Goal: Task Accomplishment & Management: Use online tool/utility

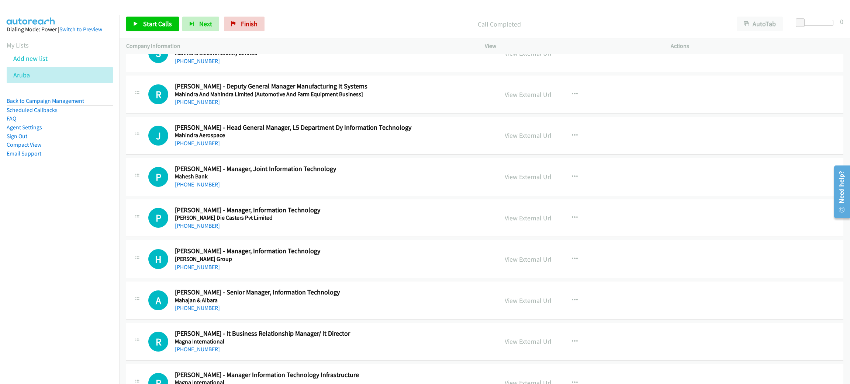
scroll to position [2046, 0]
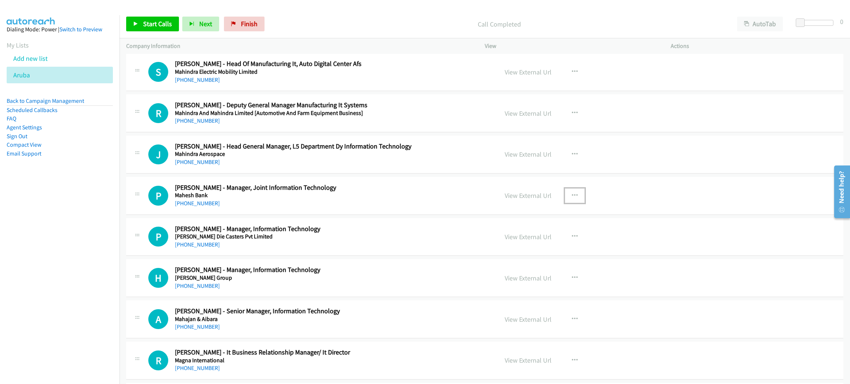
click at [572, 198] on icon "button" at bounding box center [575, 196] width 6 height 6
click at [541, 249] on link "Start Calls Here" at bounding box center [535, 243] width 98 height 15
click at [163, 22] on span "Start Calls" at bounding box center [157, 24] width 29 height 8
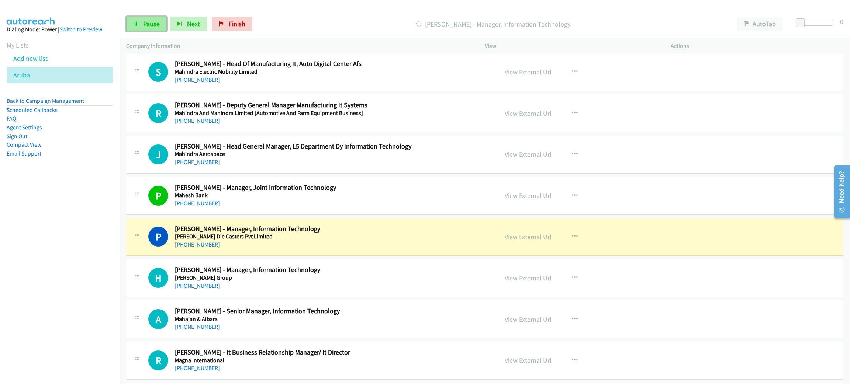
click at [154, 21] on span "Pause" at bounding box center [151, 24] width 17 height 8
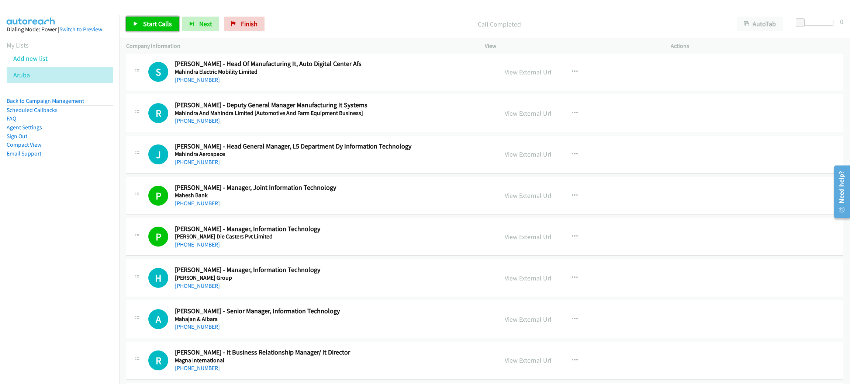
click at [164, 23] on span "Start Calls" at bounding box center [157, 24] width 29 height 8
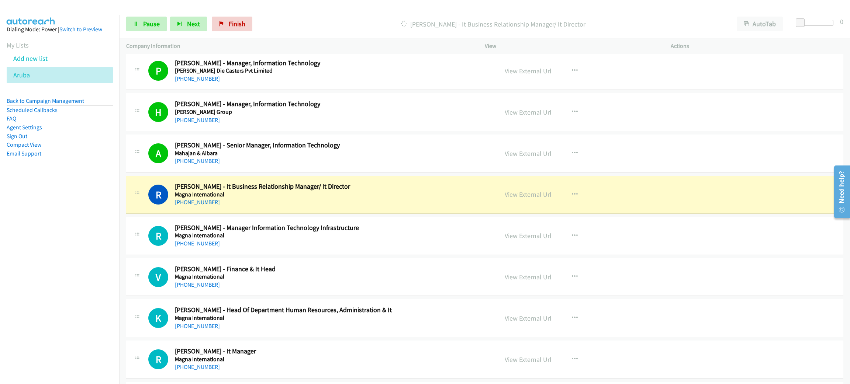
scroll to position [2267, 0]
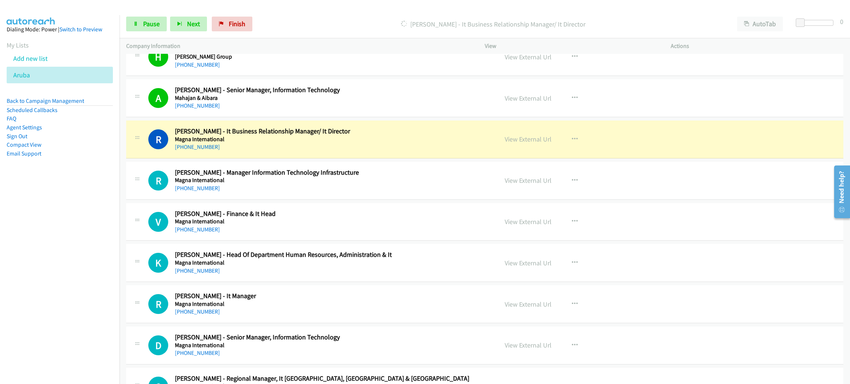
click at [264, 152] on div "[PHONE_NUMBER]" at bounding box center [331, 147] width 312 height 9
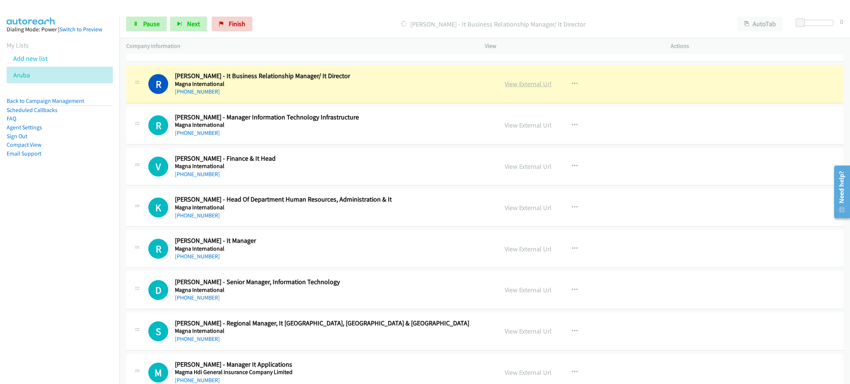
drag, startPoint x: 326, startPoint y: 101, endPoint x: 539, endPoint y: 88, distance: 213.5
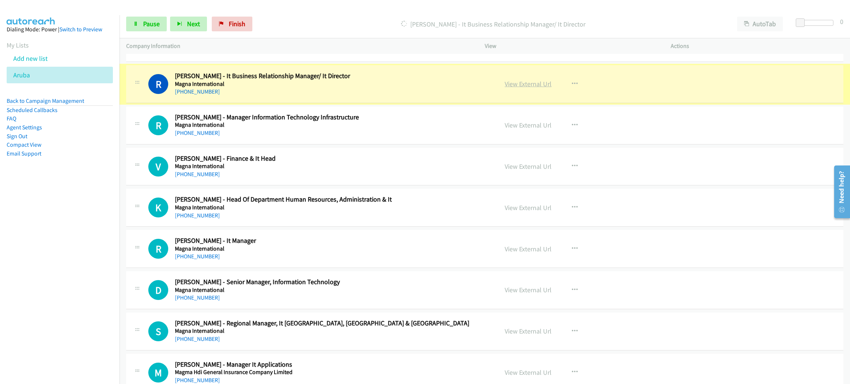
click at [537, 86] on link "View External Url" at bounding box center [527, 84] width 47 height 8
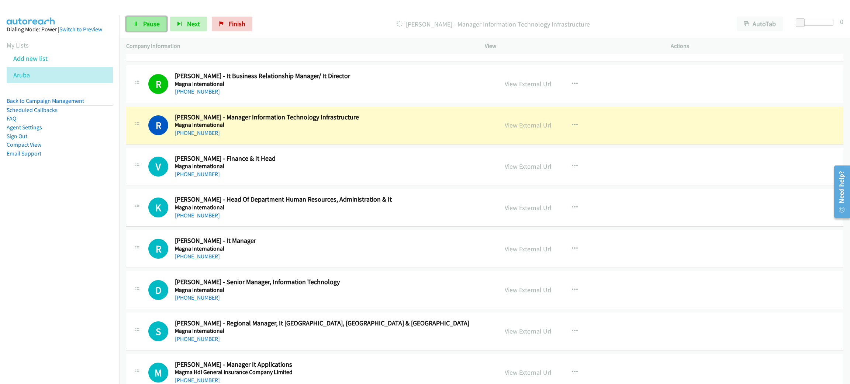
click at [147, 20] on span "Pause" at bounding box center [151, 24] width 17 height 8
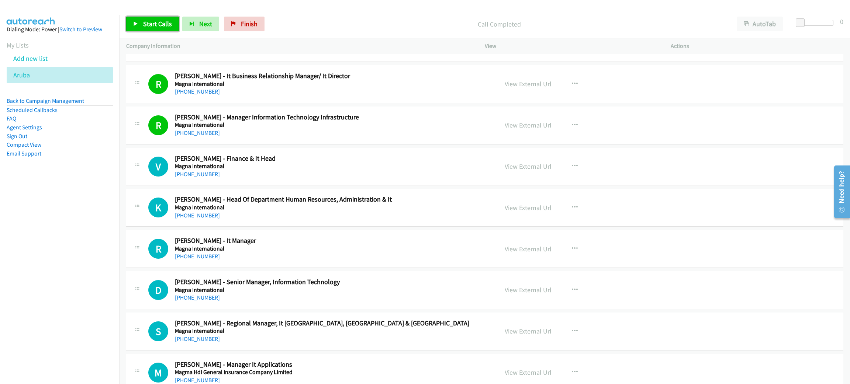
click at [160, 26] on span "Start Calls" at bounding box center [157, 24] width 29 height 8
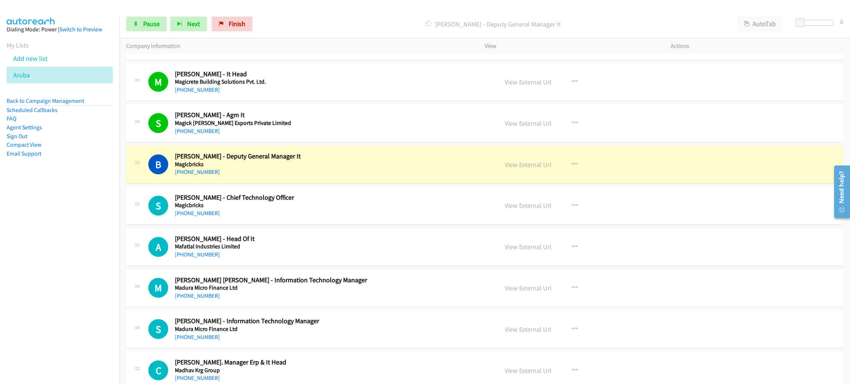
scroll to position [2599, 0]
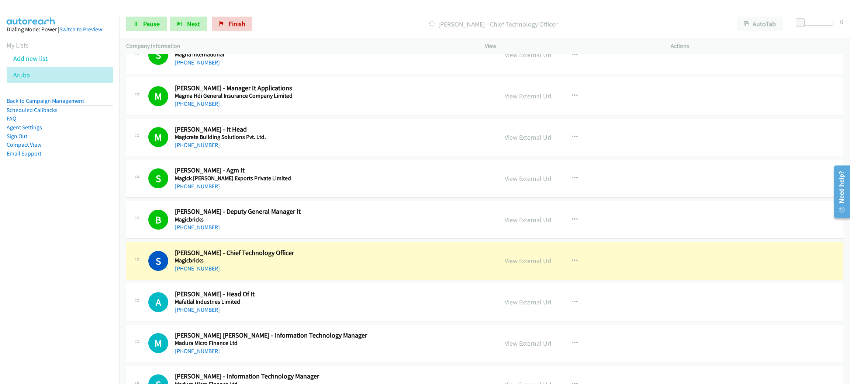
click at [344, 273] on div "[PHONE_NUMBER]" at bounding box center [331, 268] width 312 height 9
click at [529, 265] on link "View External Url" at bounding box center [527, 261] width 47 height 8
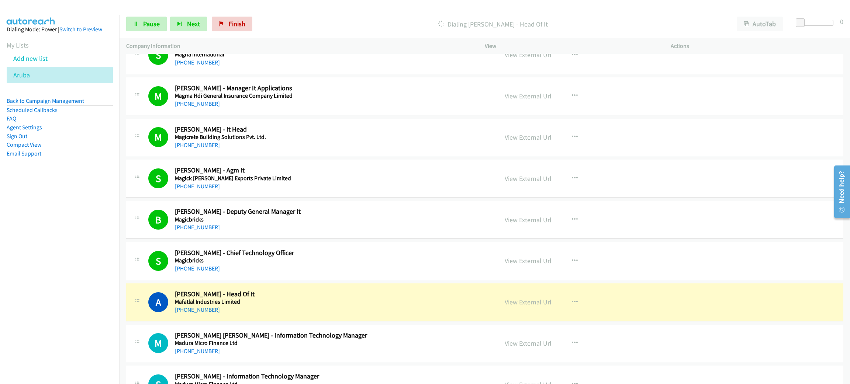
drag, startPoint x: 357, startPoint y: 296, endPoint x: 372, endPoint y: 296, distance: 15.5
click at [357, 296] on h2 "[PERSON_NAME] - Head Of It" at bounding box center [331, 294] width 312 height 8
click at [524, 306] on link "View External Url" at bounding box center [527, 302] width 47 height 8
click at [160, 21] on link "Pause" at bounding box center [146, 24] width 41 height 15
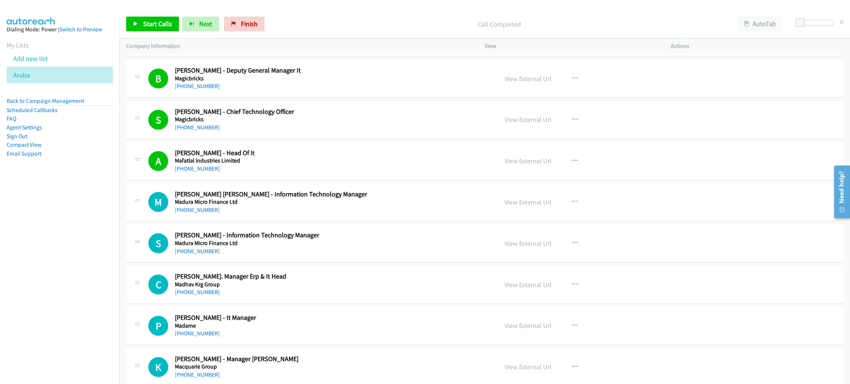
scroll to position [2765, 0]
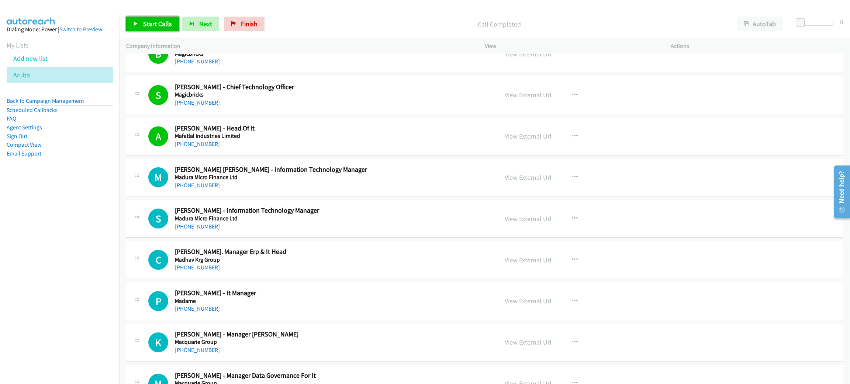
click at [171, 25] on link "Start Calls" at bounding box center [152, 24] width 53 height 15
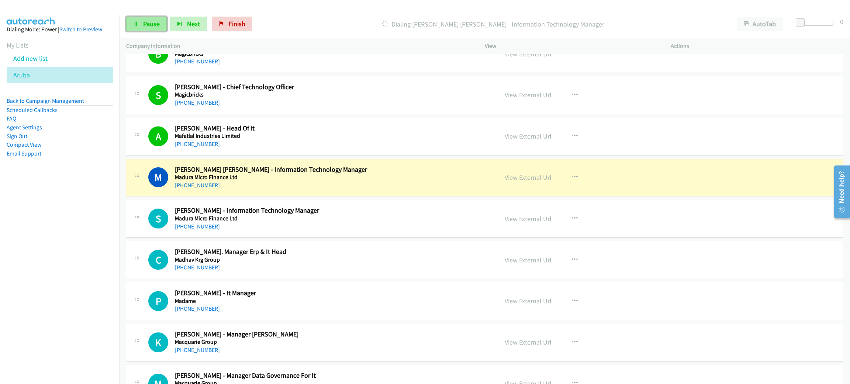
click at [152, 20] on span "Pause" at bounding box center [151, 24] width 17 height 8
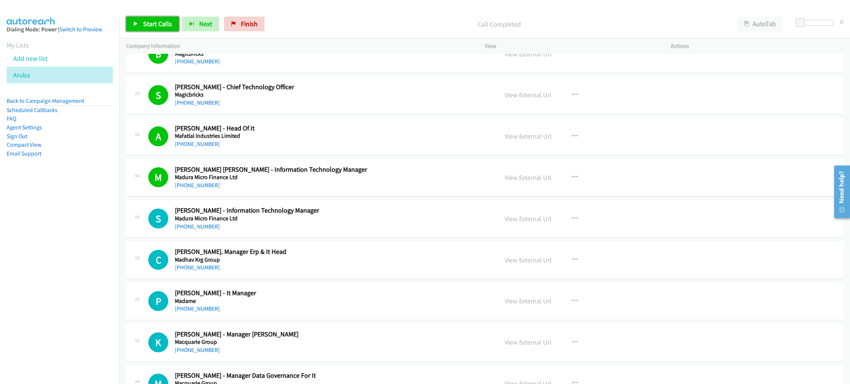
click at [168, 20] on span "Start Calls" at bounding box center [157, 24] width 29 height 8
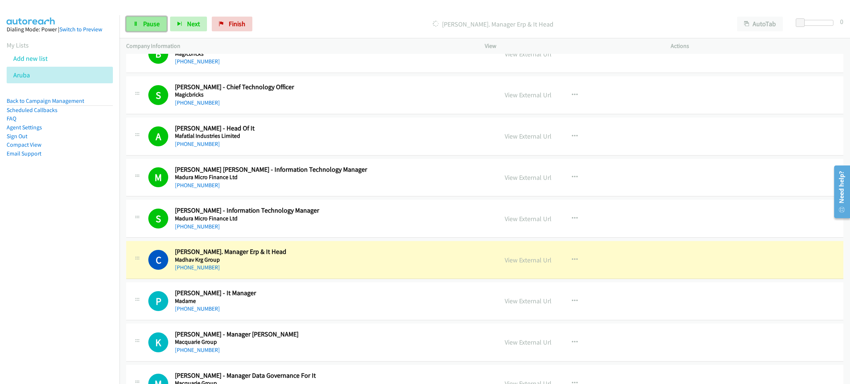
click at [153, 23] on span "Pause" at bounding box center [151, 24] width 17 height 8
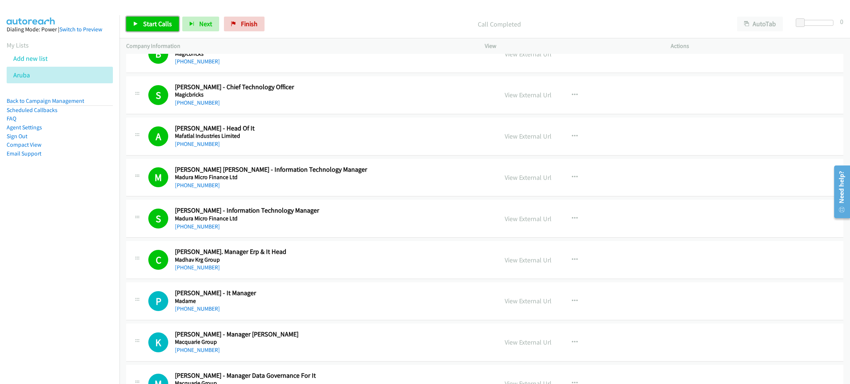
click at [163, 28] on link "Start Calls" at bounding box center [152, 24] width 53 height 15
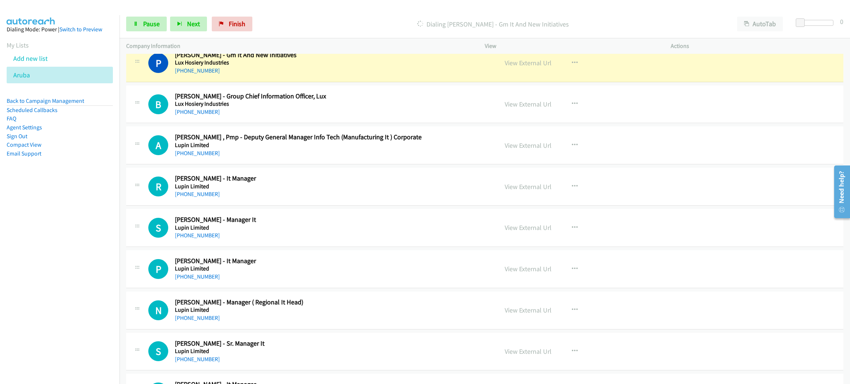
scroll to position [3706, 0]
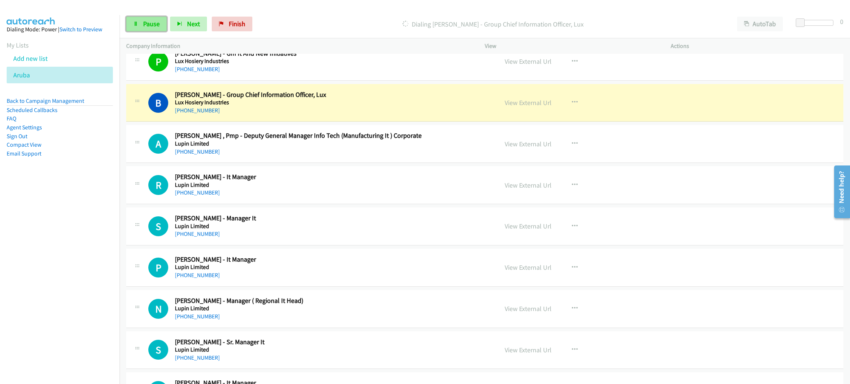
click at [143, 22] on span "Pause" at bounding box center [151, 24] width 17 height 8
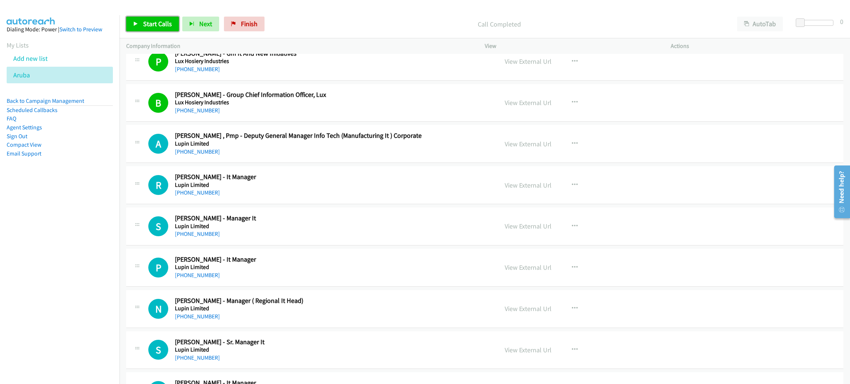
click at [144, 22] on span "Start Calls" at bounding box center [157, 24] width 29 height 8
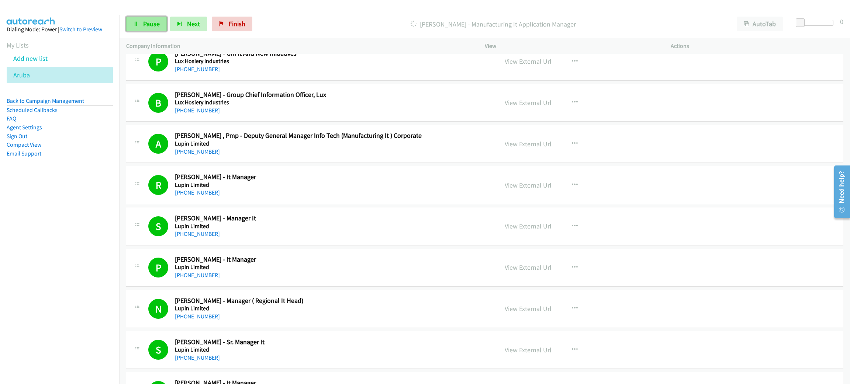
click at [139, 26] on link "Pause" at bounding box center [146, 24] width 41 height 15
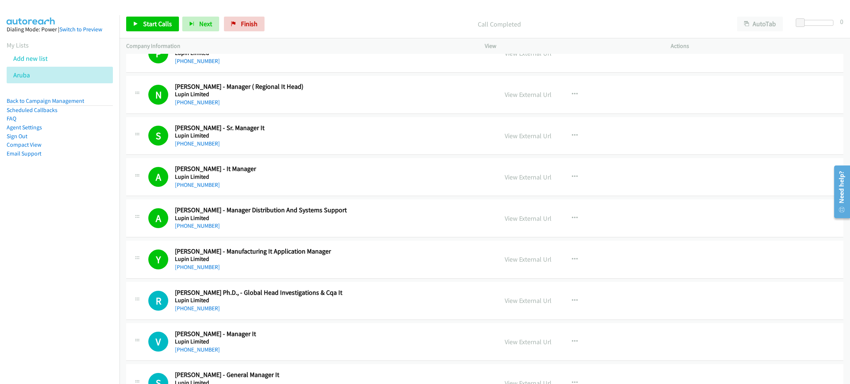
scroll to position [3927, 0]
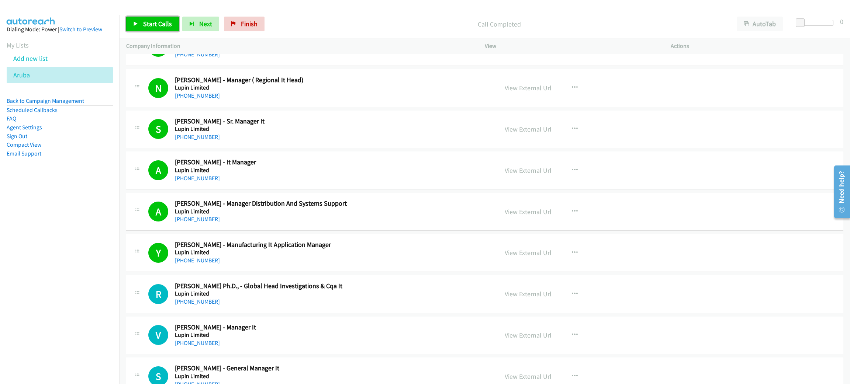
click at [157, 25] on span "Start Calls" at bounding box center [157, 24] width 29 height 8
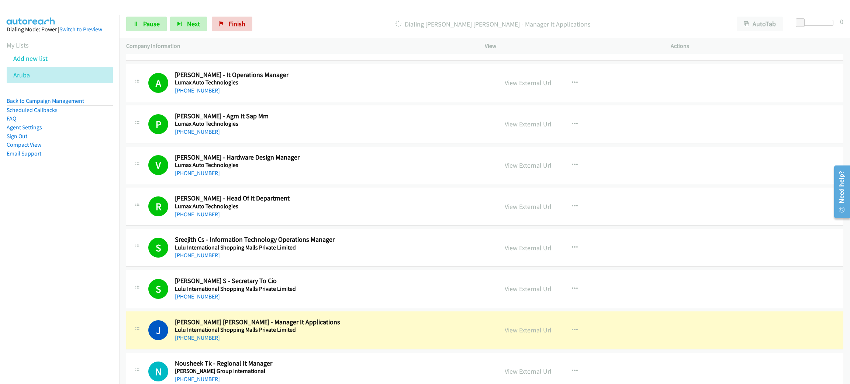
scroll to position [4867, 0]
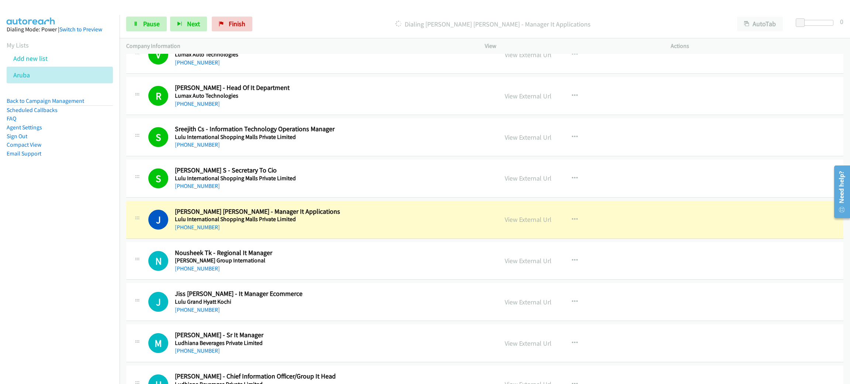
click at [327, 232] on div "[PHONE_NUMBER]" at bounding box center [331, 227] width 312 height 9
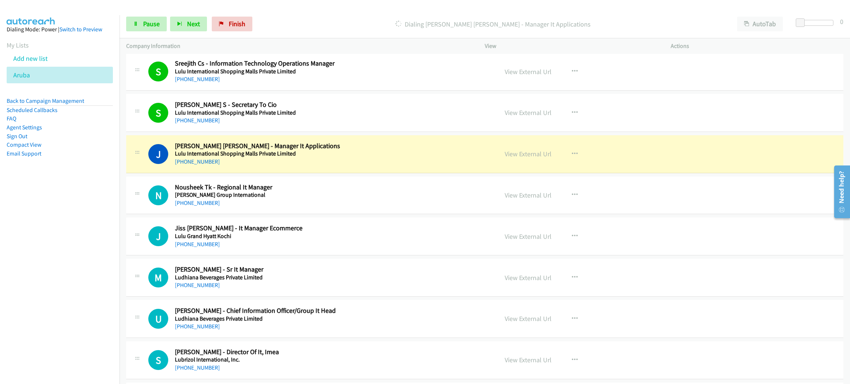
scroll to position [4978, 0]
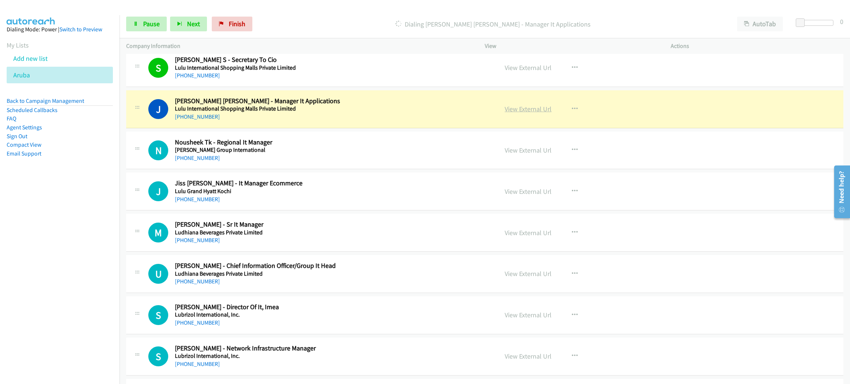
click at [517, 113] on link "View External Url" at bounding box center [527, 109] width 47 height 8
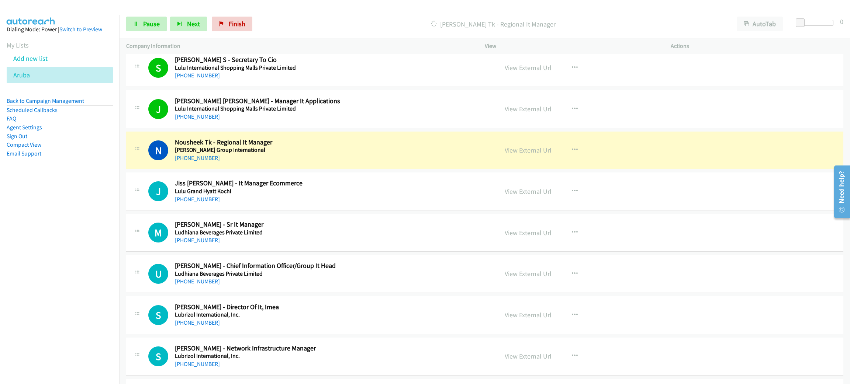
click at [358, 154] on h5 "[PERSON_NAME] Group International" at bounding box center [331, 149] width 312 height 7
click at [520, 155] on link "View External Url" at bounding box center [527, 150] width 47 height 8
click at [156, 28] on link "Pause" at bounding box center [146, 24] width 41 height 15
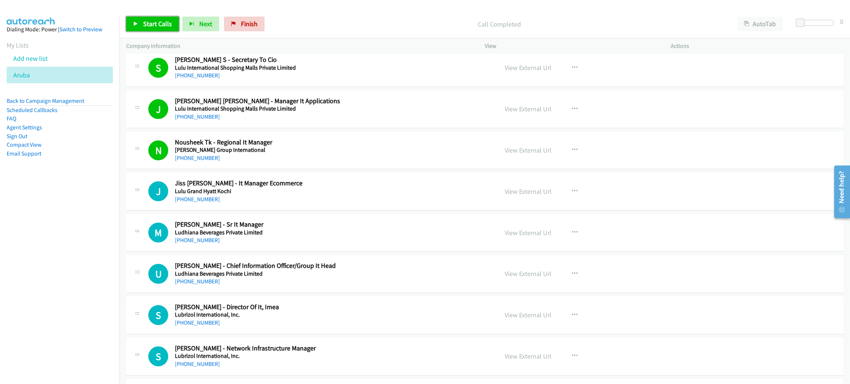
click at [156, 23] on span "Start Calls" at bounding box center [157, 24] width 29 height 8
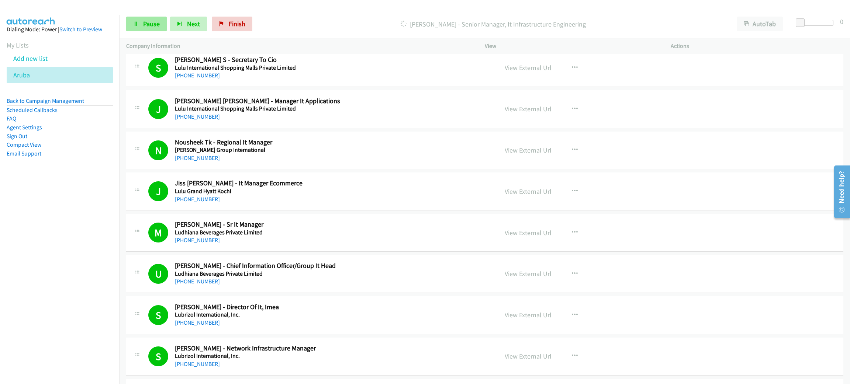
drag, startPoint x: 145, startPoint y: 32, endPoint x: 145, endPoint y: 28, distance: 4.1
click at [145, 32] on div "Start Calls Pause Next Finish [PERSON_NAME] - Senior Manager, It Infrastructure…" at bounding box center [484, 24] width 730 height 28
click at [145, 25] on span "Pause" at bounding box center [151, 24] width 17 height 8
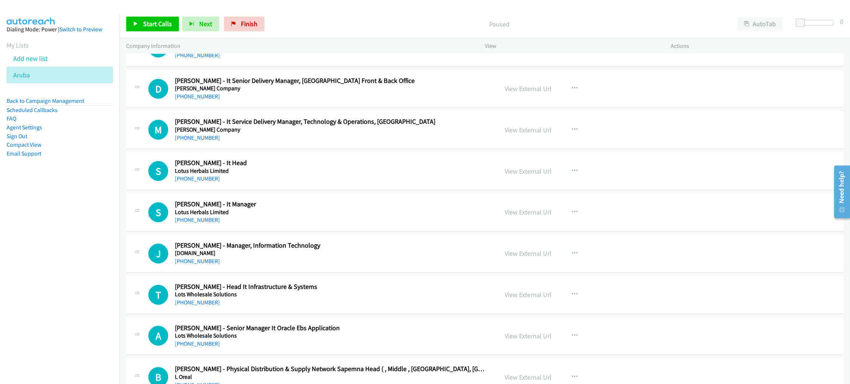
scroll to position [5642, 0]
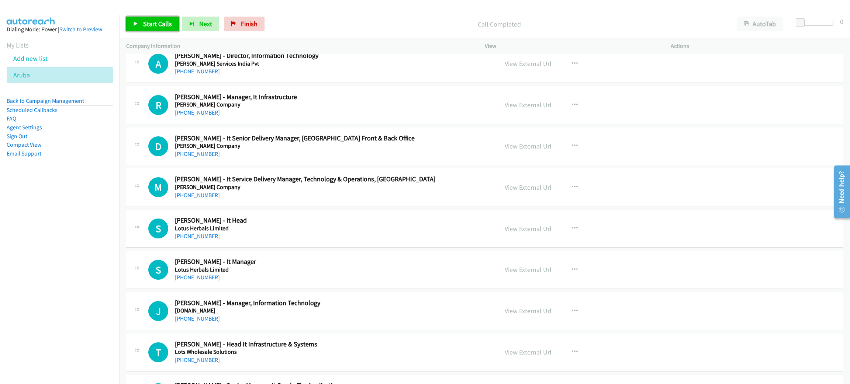
click at [155, 26] on span "Start Calls" at bounding box center [157, 24] width 29 height 8
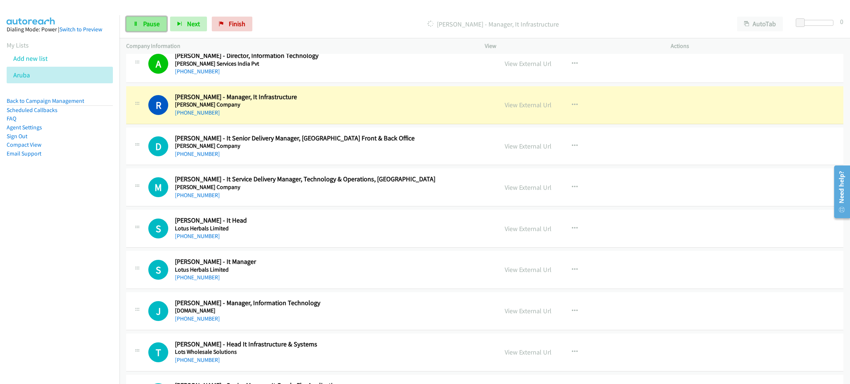
click at [155, 26] on span "Pause" at bounding box center [151, 24] width 17 height 8
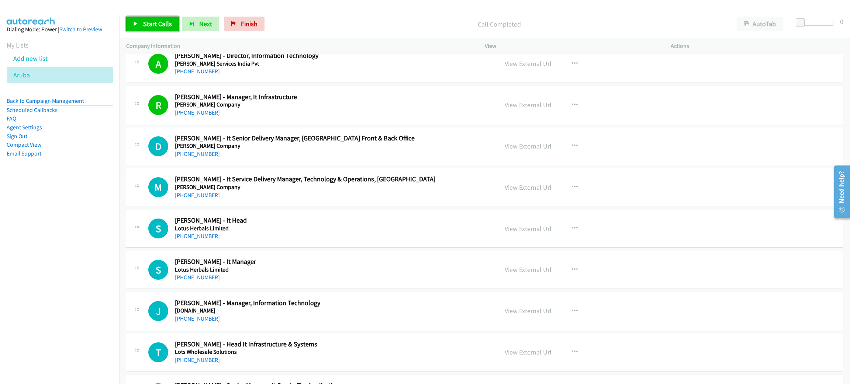
click at [138, 22] on icon at bounding box center [135, 24] width 5 height 5
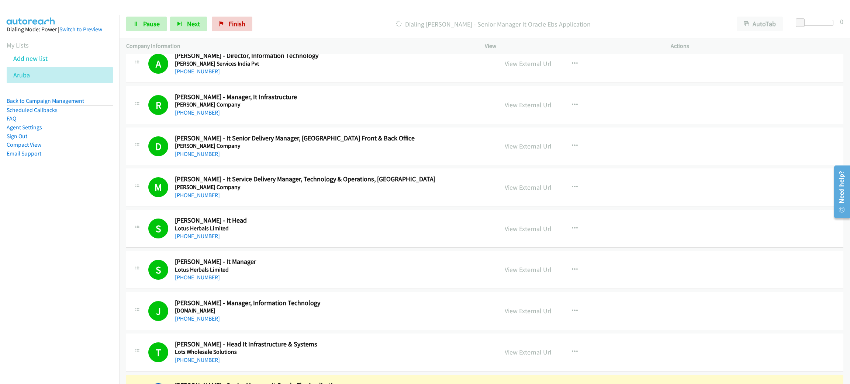
scroll to position [5974, 0]
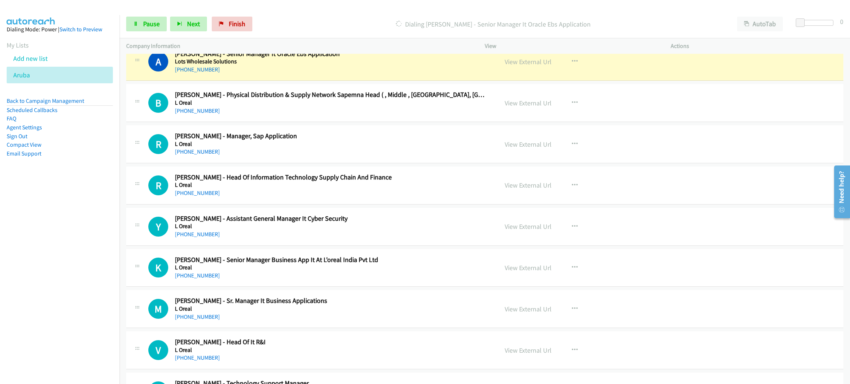
click at [349, 58] on h2 "[PERSON_NAME] - Senior Manager It Oracle Ebs Application" at bounding box center [331, 54] width 312 height 8
click at [515, 66] on link "View External Url" at bounding box center [527, 62] width 47 height 8
click at [152, 21] on span "Pause" at bounding box center [151, 24] width 17 height 8
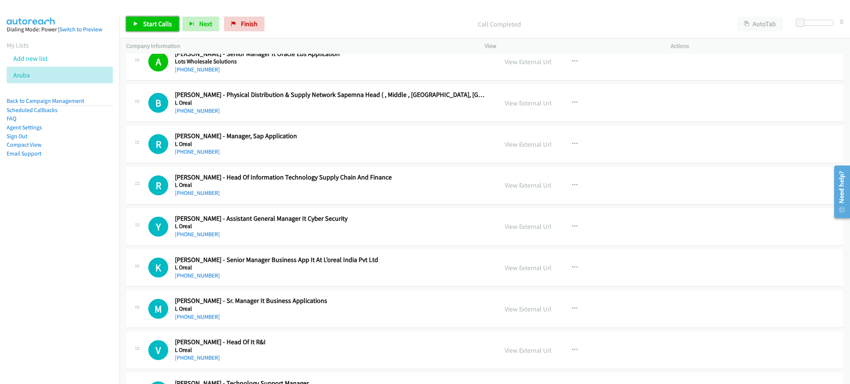
click at [167, 25] on span "Start Calls" at bounding box center [157, 24] width 29 height 8
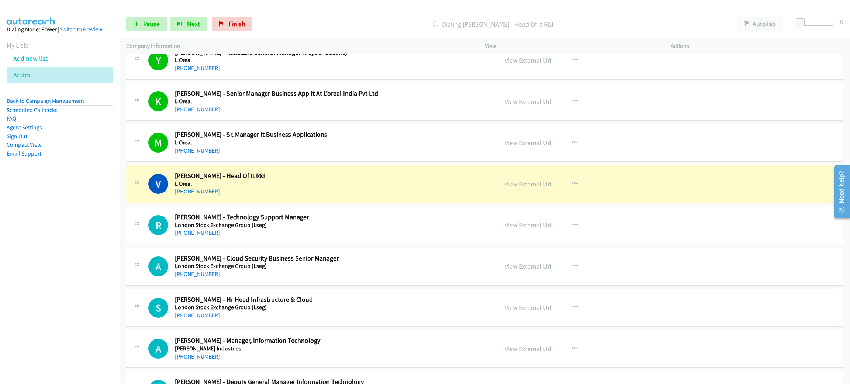
scroll to position [6250, 0]
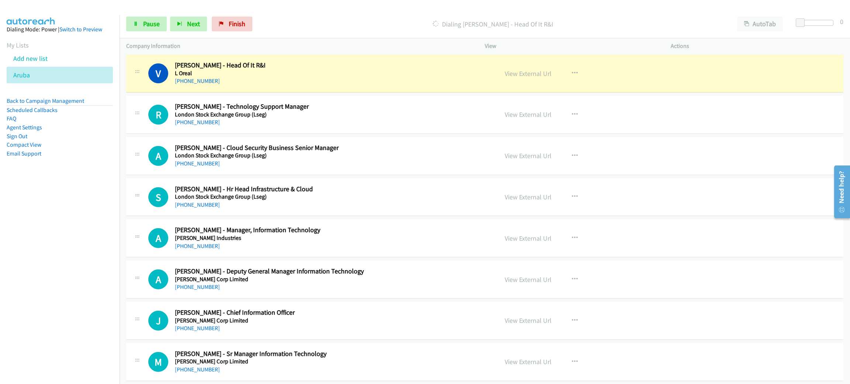
click at [319, 70] on h2 "[PERSON_NAME] - Head Of It R&I" at bounding box center [331, 65] width 312 height 8
click at [521, 78] on link "View External Url" at bounding box center [527, 73] width 47 height 8
click at [149, 21] on span "Pause" at bounding box center [151, 24] width 17 height 8
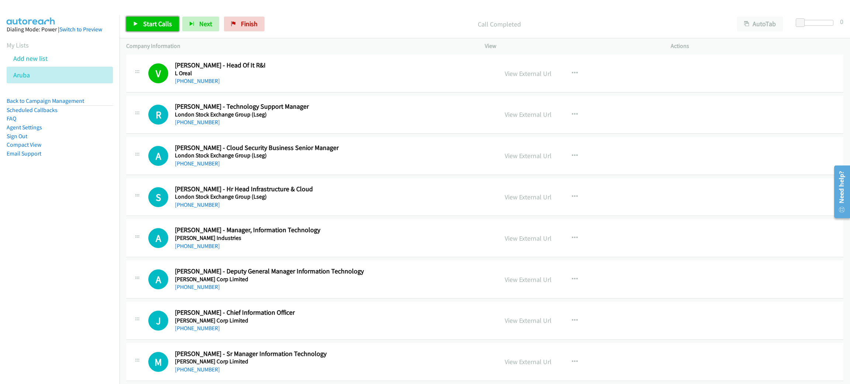
click at [143, 24] on span "Start Calls" at bounding box center [157, 24] width 29 height 8
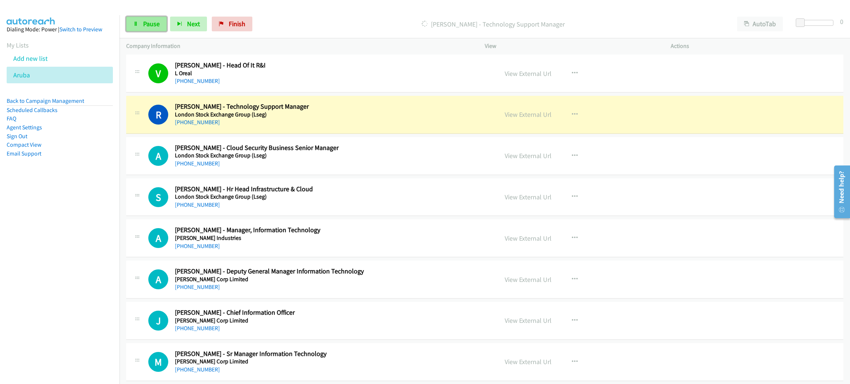
click at [145, 22] on span "Pause" at bounding box center [151, 24] width 17 height 8
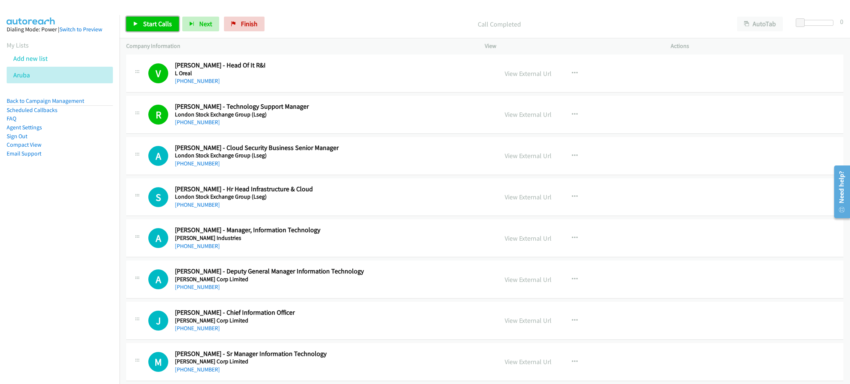
click at [158, 20] on span "Start Calls" at bounding box center [157, 24] width 29 height 8
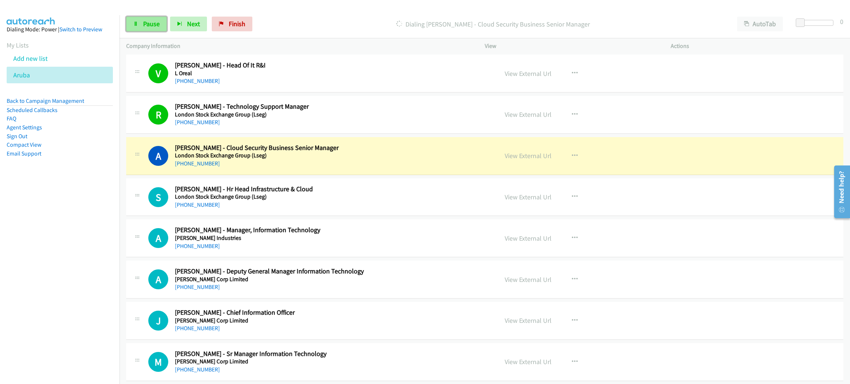
click at [155, 21] on span "Pause" at bounding box center [151, 24] width 17 height 8
click at [519, 160] on link "View External Url" at bounding box center [527, 156] width 47 height 8
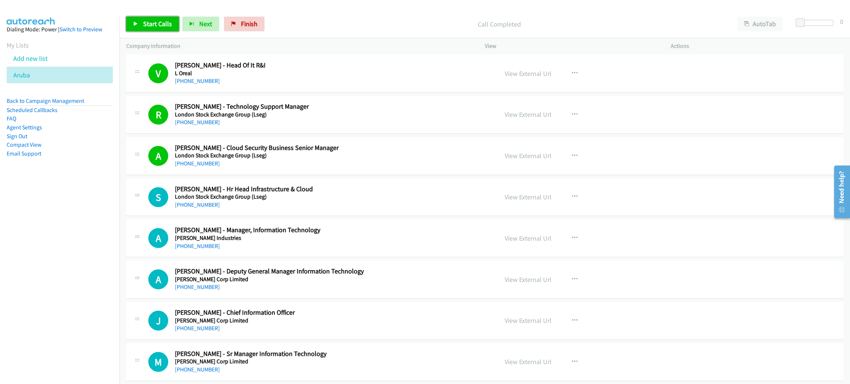
click at [146, 27] on span "Start Calls" at bounding box center [157, 24] width 29 height 8
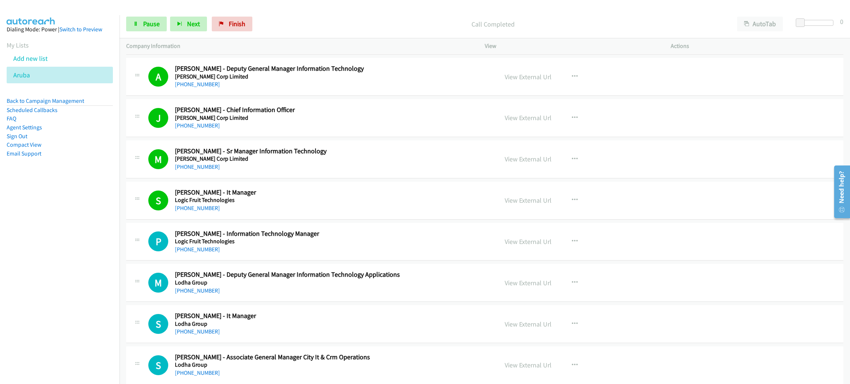
scroll to position [6472, 0]
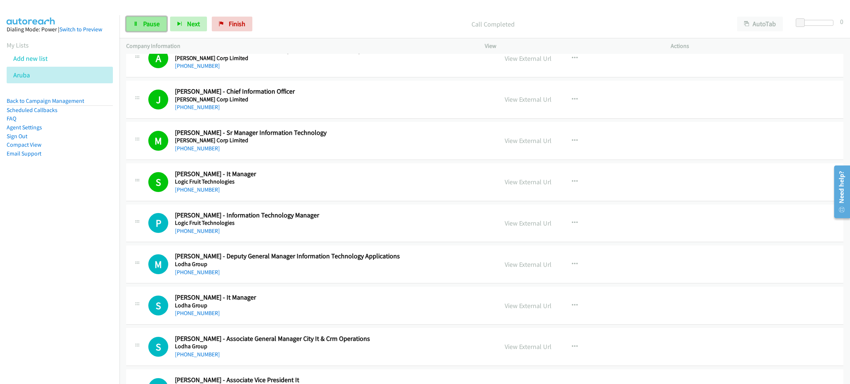
click at [143, 25] on span "Pause" at bounding box center [151, 24] width 17 height 8
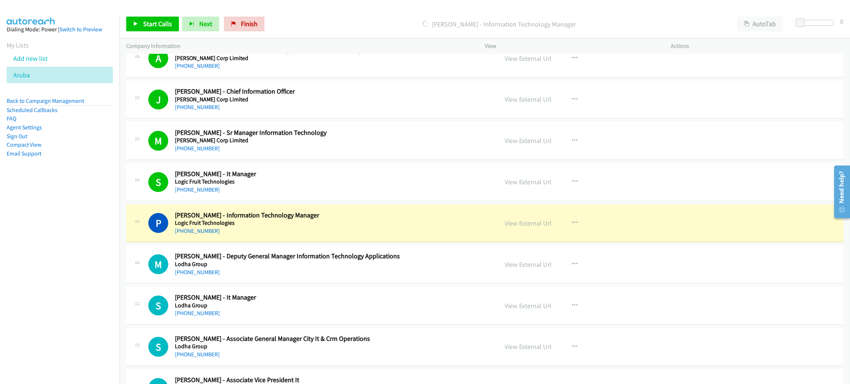
click at [382, 227] on h5 "Logic Fruit Technologies" at bounding box center [331, 222] width 312 height 7
click at [516, 228] on link "View External Url" at bounding box center [527, 223] width 47 height 8
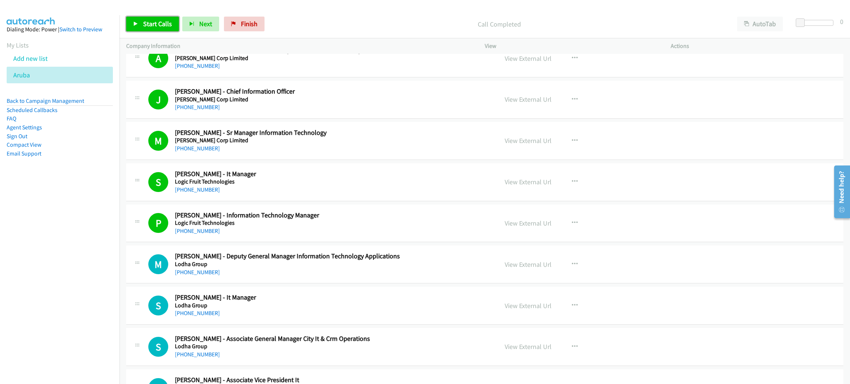
click at [146, 21] on span "Start Calls" at bounding box center [157, 24] width 29 height 8
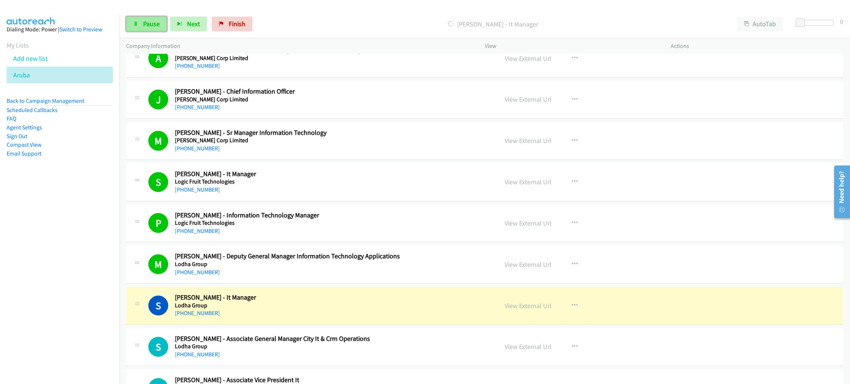
click at [149, 25] on span "Pause" at bounding box center [151, 24] width 17 height 8
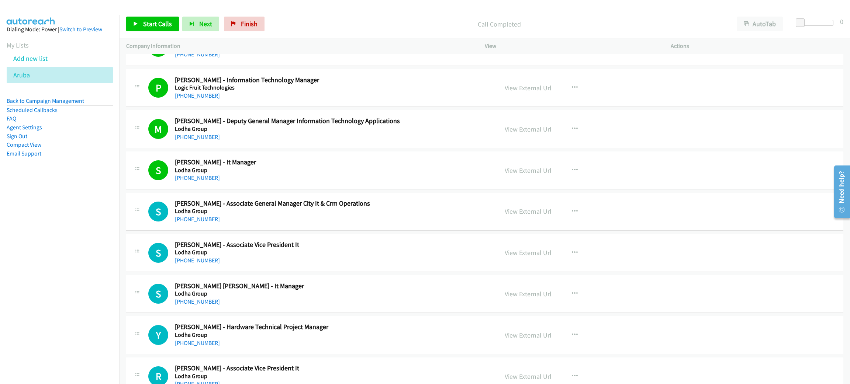
scroll to position [6693, 0]
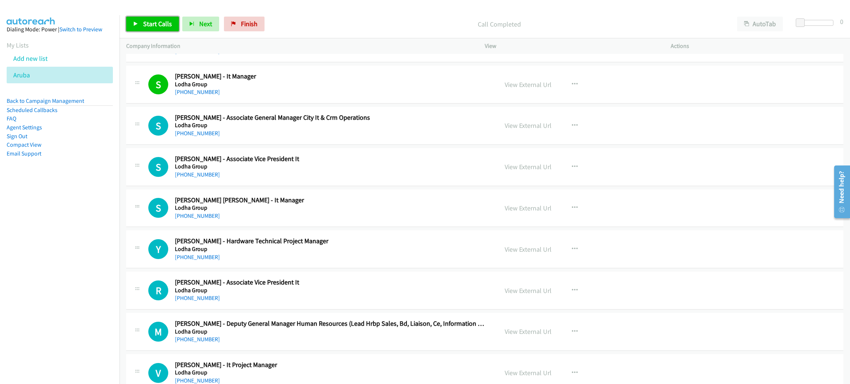
click at [163, 25] on span "Start Calls" at bounding box center [157, 24] width 29 height 8
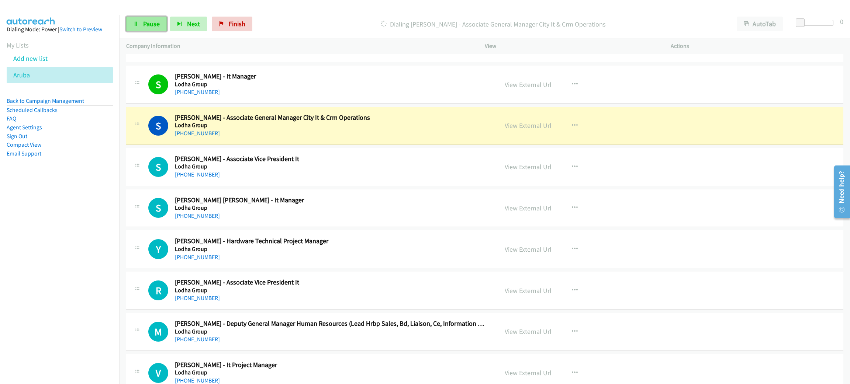
click at [159, 24] on span "Pause" at bounding box center [151, 24] width 17 height 8
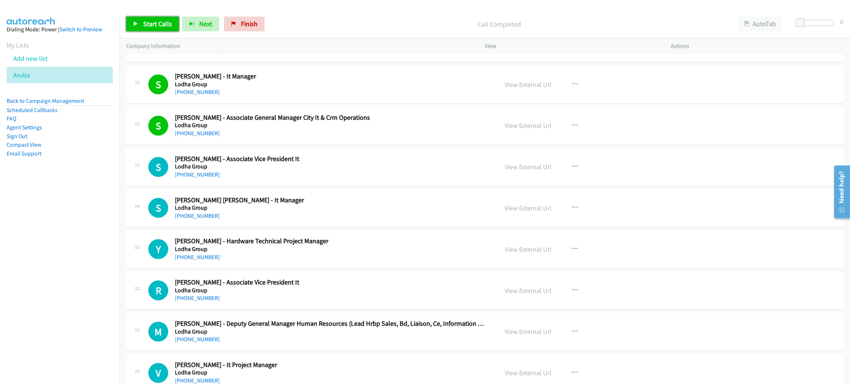
click at [144, 25] on span "Start Calls" at bounding box center [157, 24] width 29 height 8
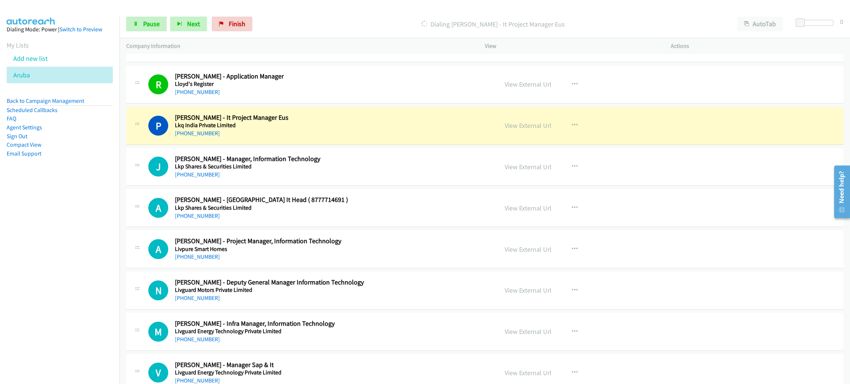
scroll to position [7191, 0]
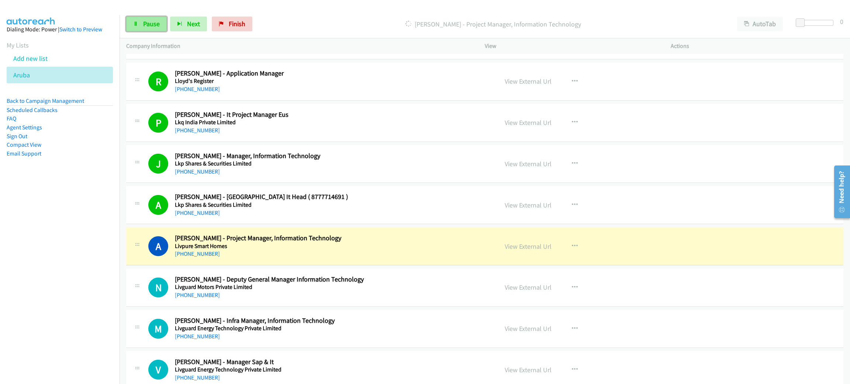
click at [136, 24] on icon at bounding box center [135, 24] width 5 height 5
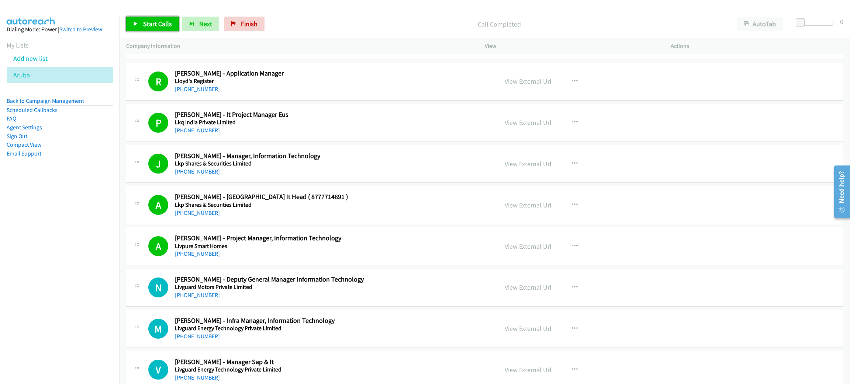
drag, startPoint x: 164, startPoint y: 20, endPoint x: 211, endPoint y: 80, distance: 75.9
click at [164, 20] on span "Start Calls" at bounding box center [157, 24] width 29 height 8
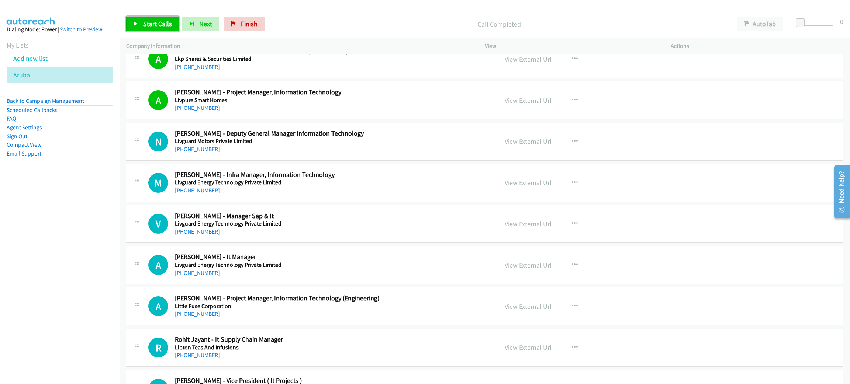
scroll to position [7357, 0]
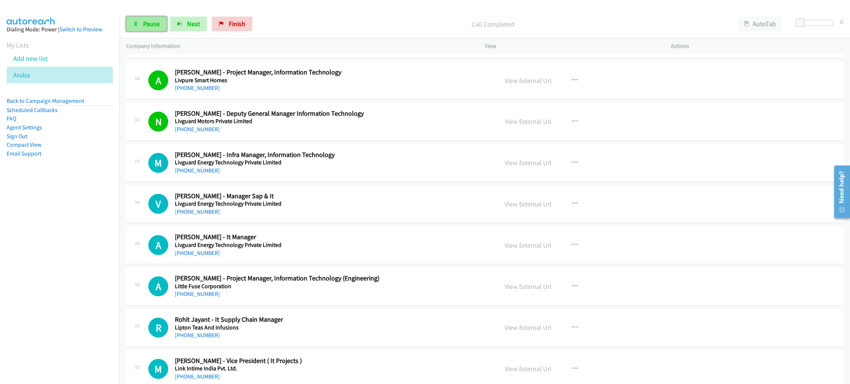
click at [149, 23] on span "Pause" at bounding box center [151, 24] width 17 height 8
click at [144, 20] on span "Start Calls" at bounding box center [157, 24] width 29 height 8
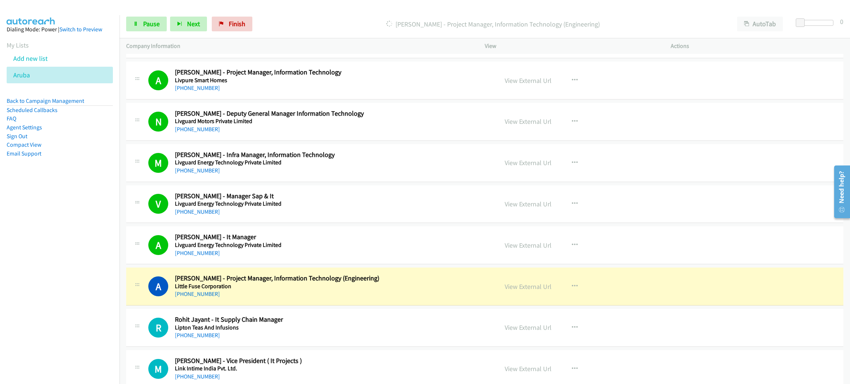
drag, startPoint x: 340, startPoint y: 304, endPoint x: 334, endPoint y: 297, distance: 8.4
click at [340, 299] on div "[PHONE_NUMBER]" at bounding box center [331, 294] width 312 height 9
click at [532, 291] on link "View External Url" at bounding box center [527, 286] width 47 height 8
click at [152, 17] on link "Pause" at bounding box center [146, 24] width 41 height 15
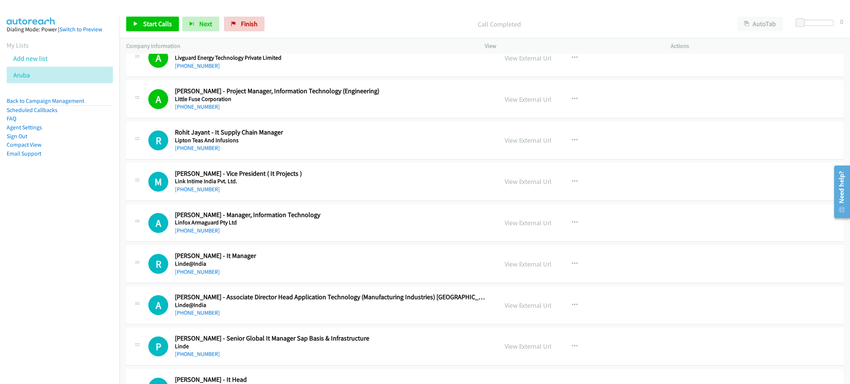
scroll to position [7578, 0]
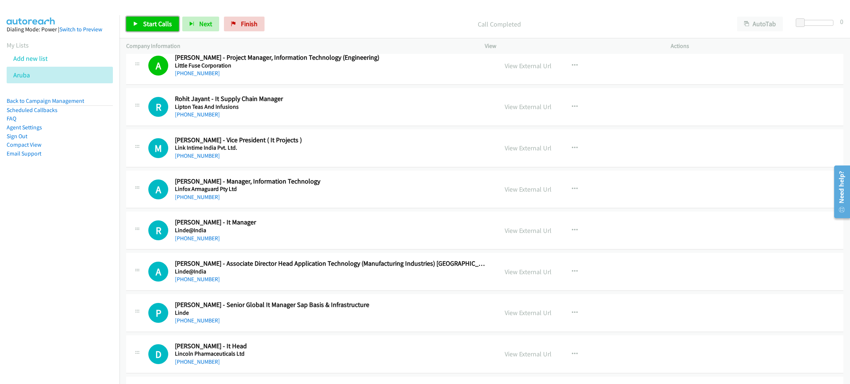
click at [160, 22] on span "Start Calls" at bounding box center [157, 24] width 29 height 8
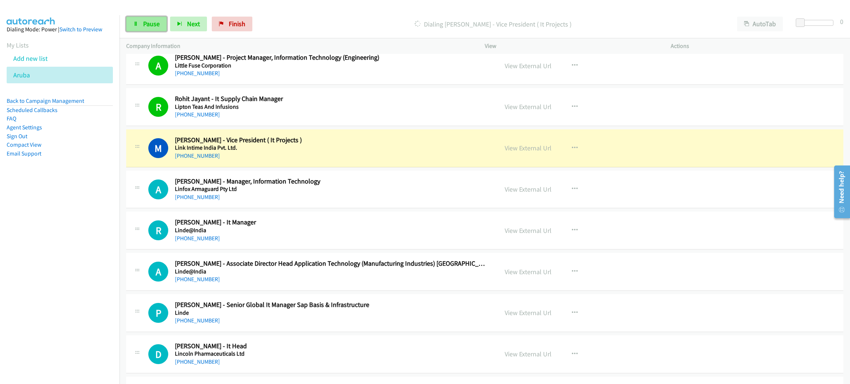
click at [160, 22] on link "Pause" at bounding box center [146, 24] width 41 height 15
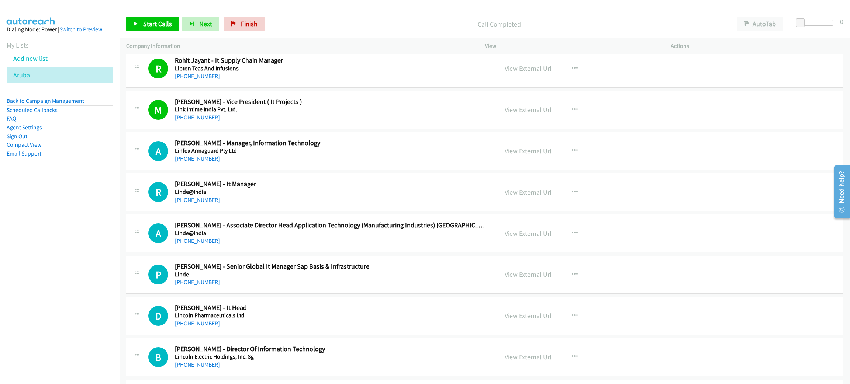
scroll to position [7688, 0]
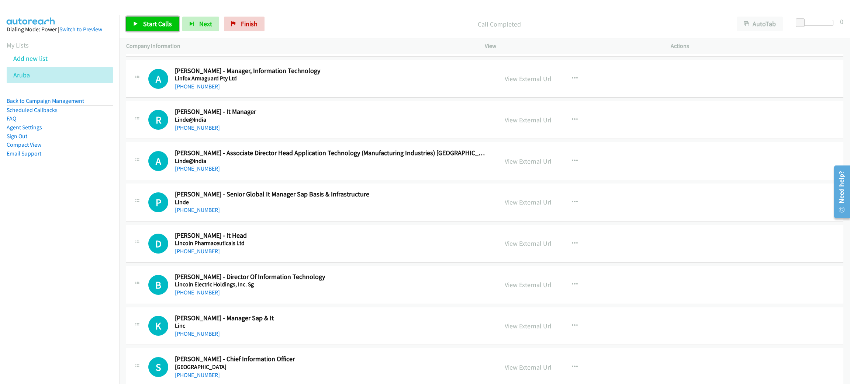
click at [167, 30] on link "Start Calls" at bounding box center [152, 24] width 53 height 15
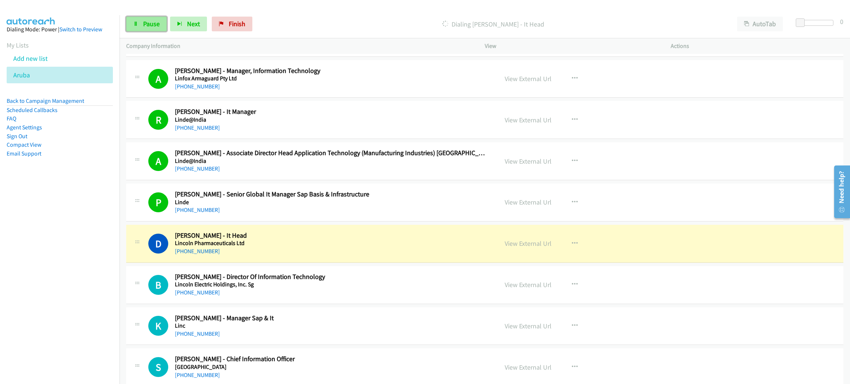
click at [149, 24] on span "Pause" at bounding box center [151, 24] width 17 height 8
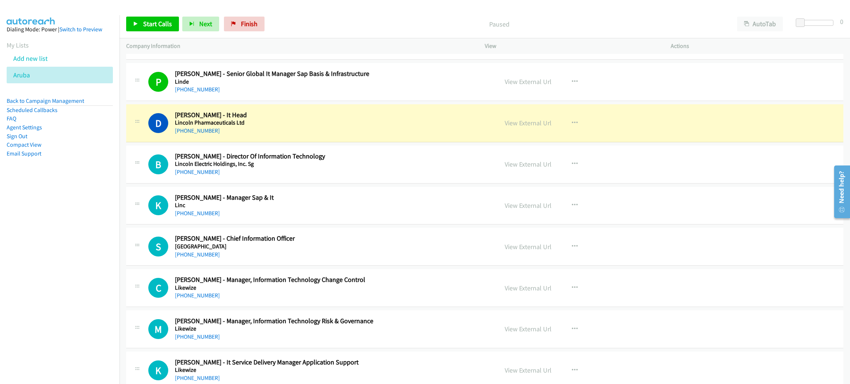
scroll to position [7854, 0]
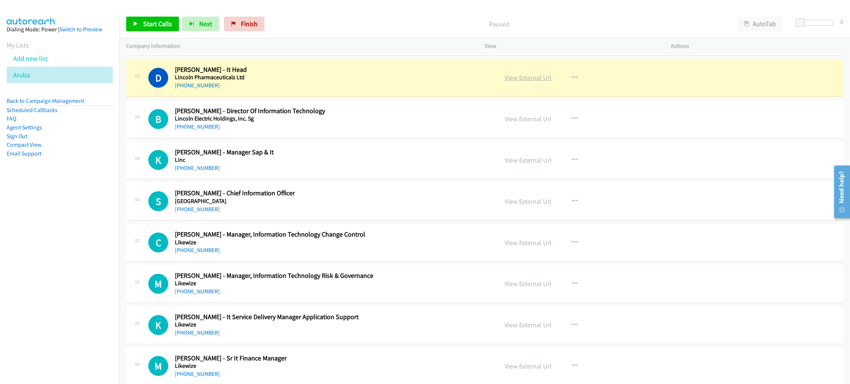
click at [517, 82] on link "View External Url" at bounding box center [527, 77] width 47 height 8
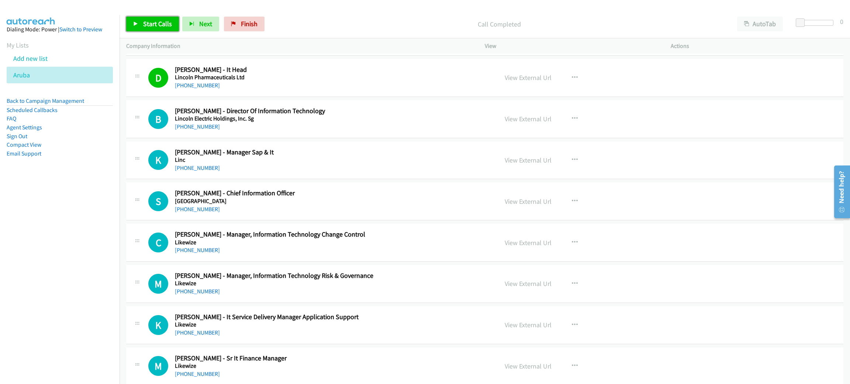
click at [166, 27] on span "Start Calls" at bounding box center [157, 24] width 29 height 8
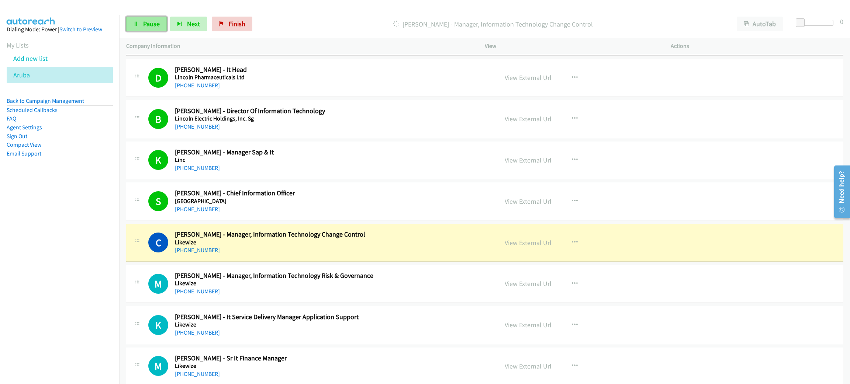
click at [143, 20] on span "Pause" at bounding box center [151, 24] width 17 height 8
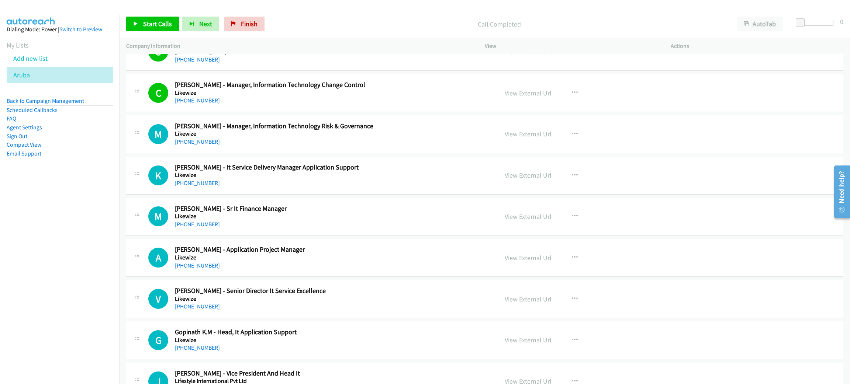
scroll to position [8020, 0]
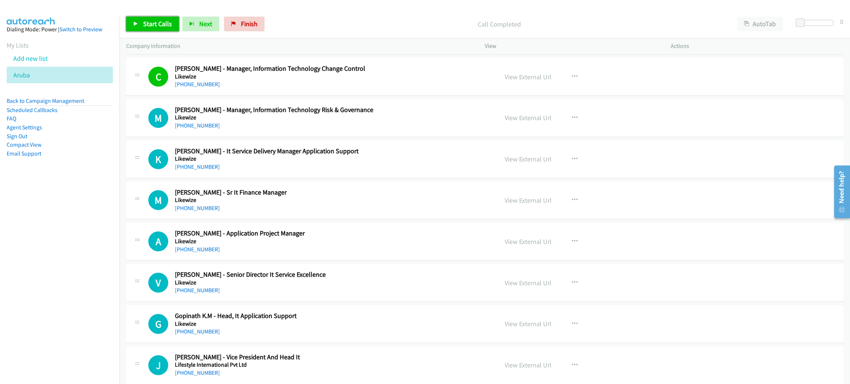
click at [165, 26] on span "Start Calls" at bounding box center [157, 24] width 29 height 8
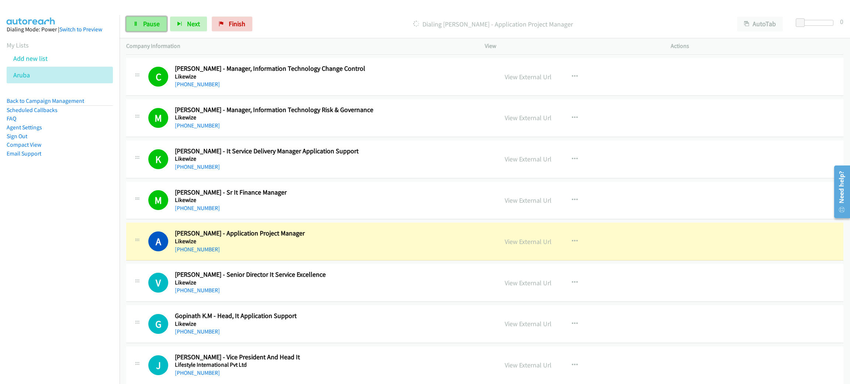
click at [158, 26] on span "Pause" at bounding box center [151, 24] width 17 height 8
click at [522, 246] on link "View External Url" at bounding box center [527, 241] width 47 height 8
click at [318, 238] on h2 "[PERSON_NAME] - Application Project Manager" at bounding box center [331, 233] width 312 height 8
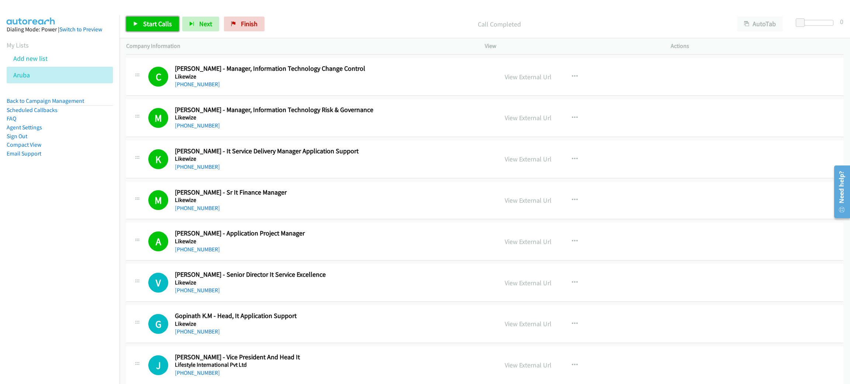
click at [161, 24] on span "Start Calls" at bounding box center [157, 24] width 29 height 8
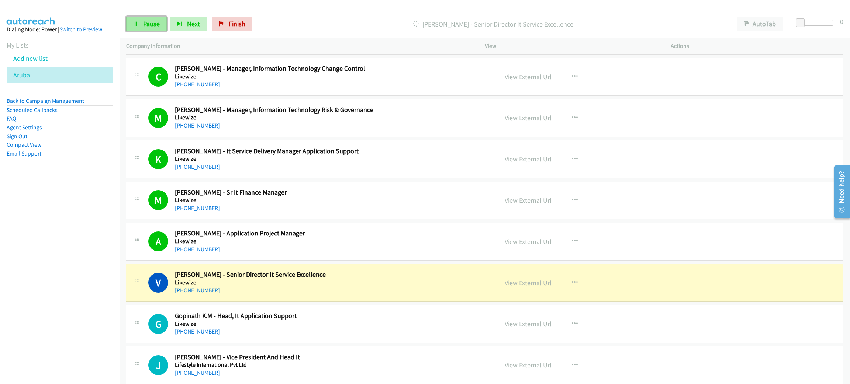
click at [139, 27] on link "Pause" at bounding box center [146, 24] width 41 height 15
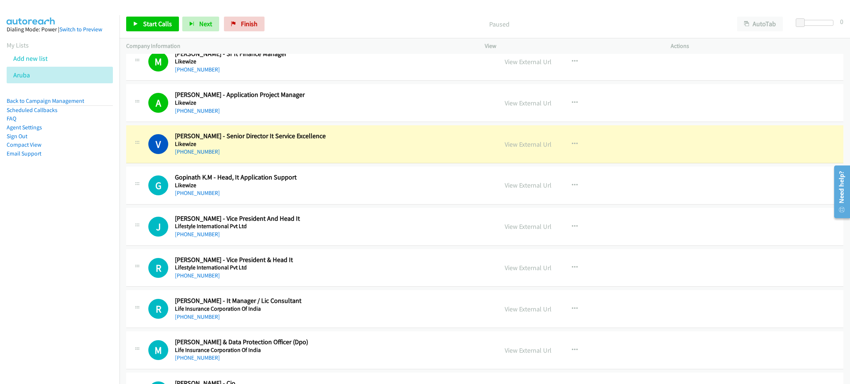
scroll to position [8241, 0]
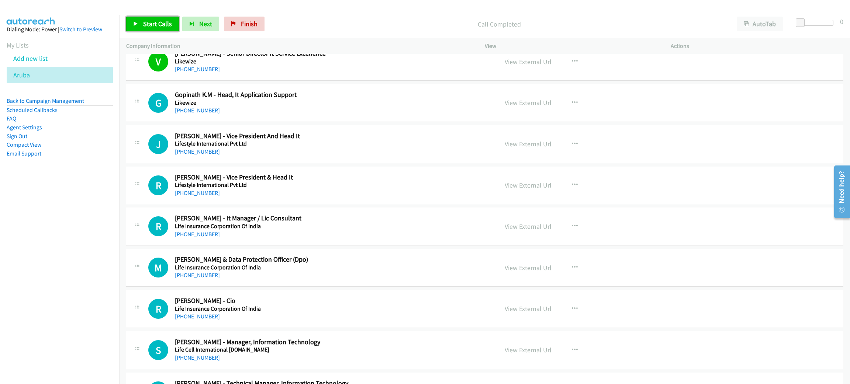
click at [169, 24] on span "Start Calls" at bounding box center [157, 24] width 29 height 8
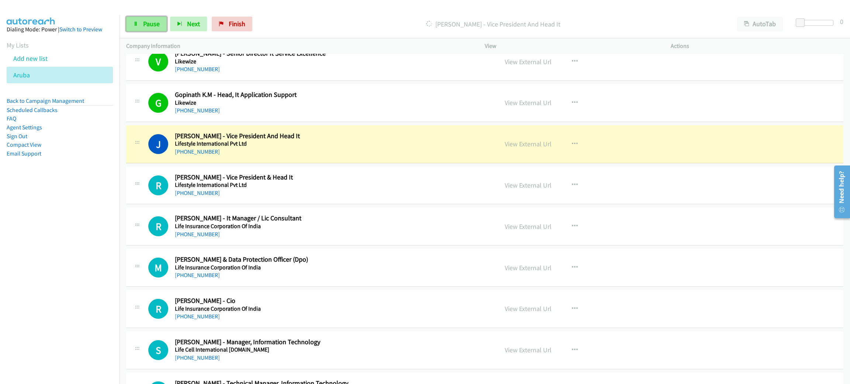
click at [151, 24] on span "Pause" at bounding box center [151, 24] width 17 height 8
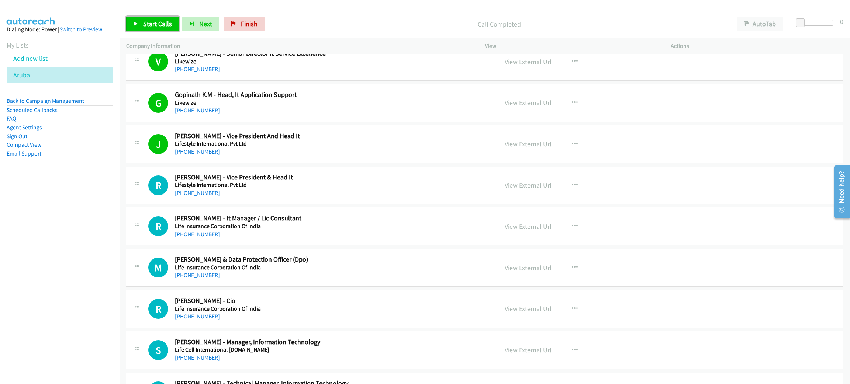
click at [155, 22] on span "Start Calls" at bounding box center [157, 24] width 29 height 8
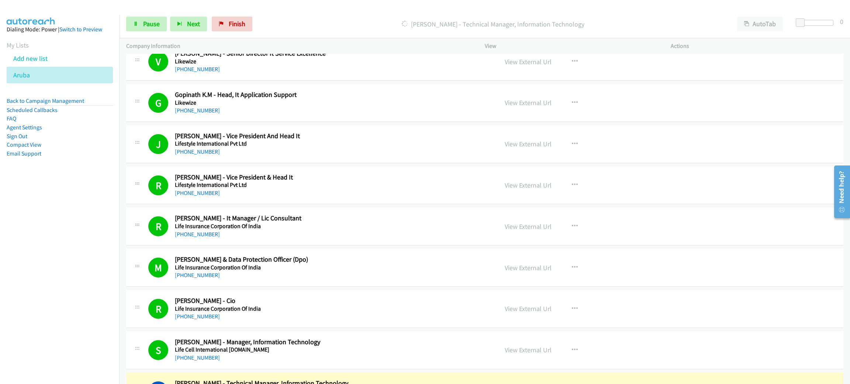
scroll to position [8463, 0]
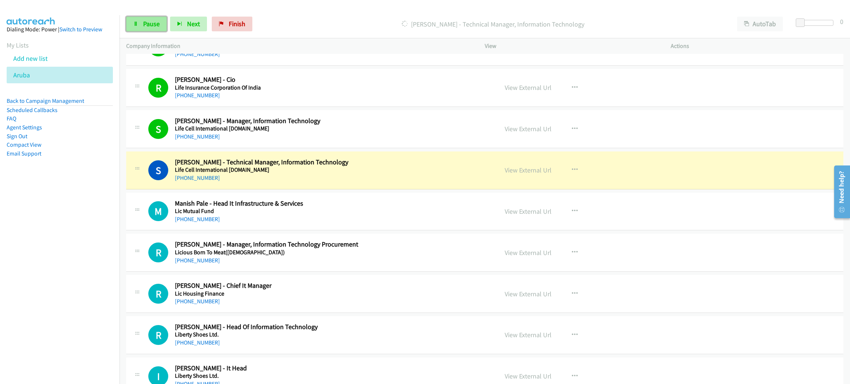
click at [151, 20] on span "Pause" at bounding box center [151, 24] width 17 height 8
click at [533, 174] on link "View External Url" at bounding box center [527, 170] width 47 height 8
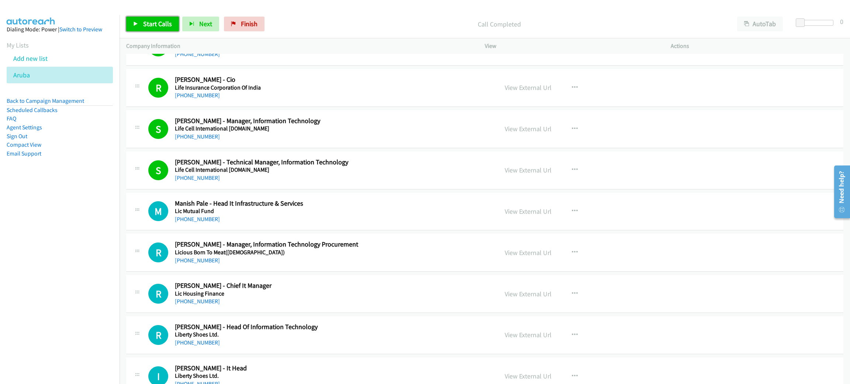
click at [163, 21] on span "Start Calls" at bounding box center [157, 24] width 29 height 8
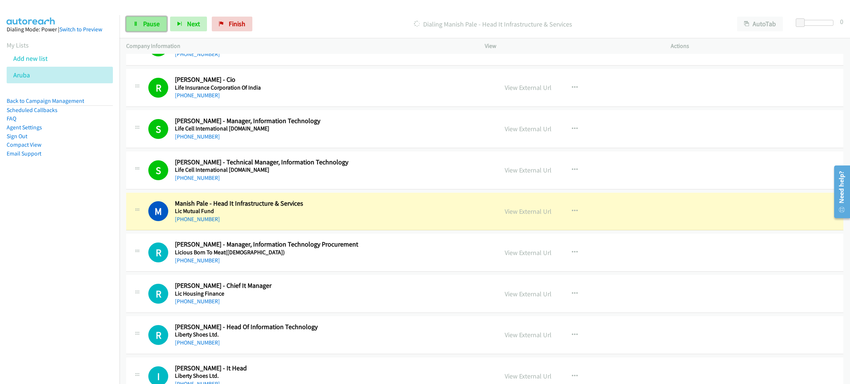
click at [154, 24] on span "Pause" at bounding box center [151, 24] width 17 height 8
click at [397, 215] on h5 "Lic Mutual Fund" at bounding box center [331, 211] width 312 height 7
click at [514, 216] on link "View External Url" at bounding box center [527, 211] width 47 height 8
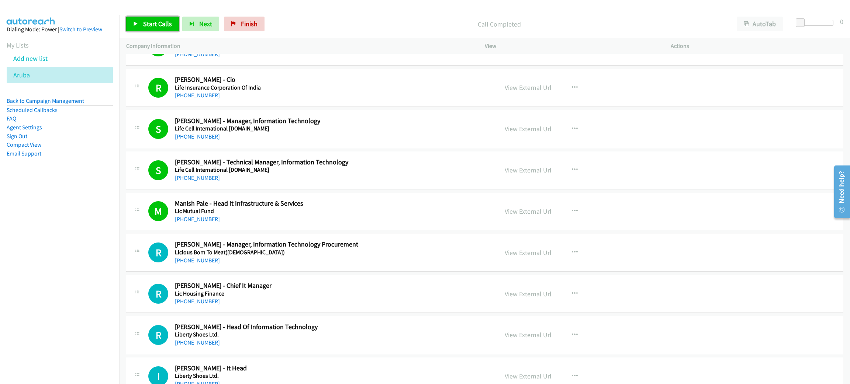
click at [170, 21] on span "Start Calls" at bounding box center [157, 24] width 29 height 8
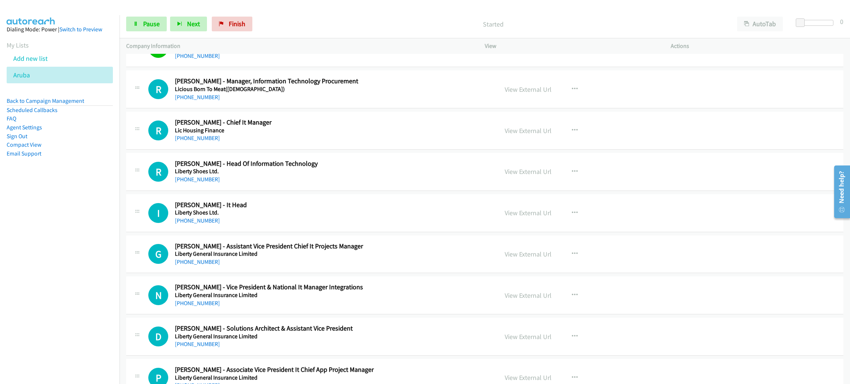
scroll to position [8629, 0]
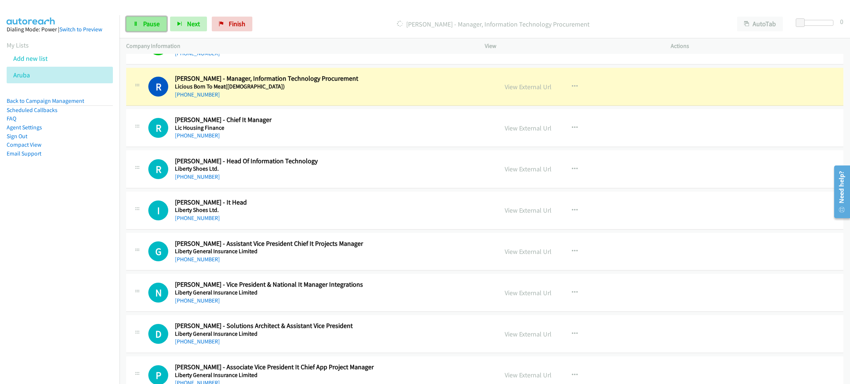
click at [152, 17] on link "Pause" at bounding box center [146, 24] width 41 height 15
click at [538, 91] on link "View External Url" at bounding box center [527, 87] width 47 height 8
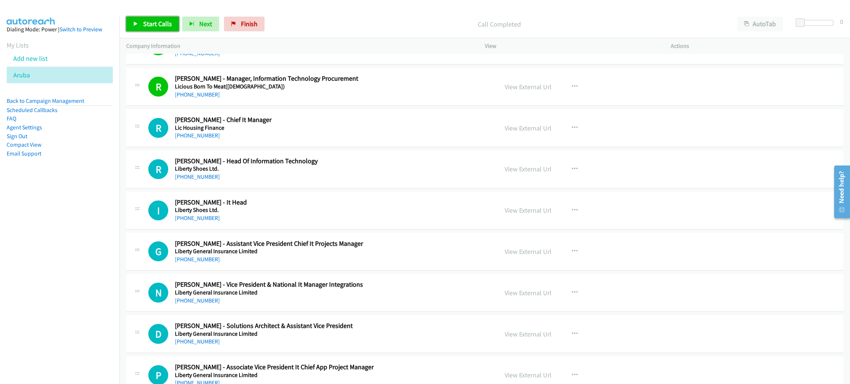
click at [159, 20] on span "Start Calls" at bounding box center [157, 24] width 29 height 8
click at [151, 24] on span "Pause" at bounding box center [151, 24] width 17 height 8
click at [151, 22] on span "Start Calls" at bounding box center [157, 24] width 29 height 8
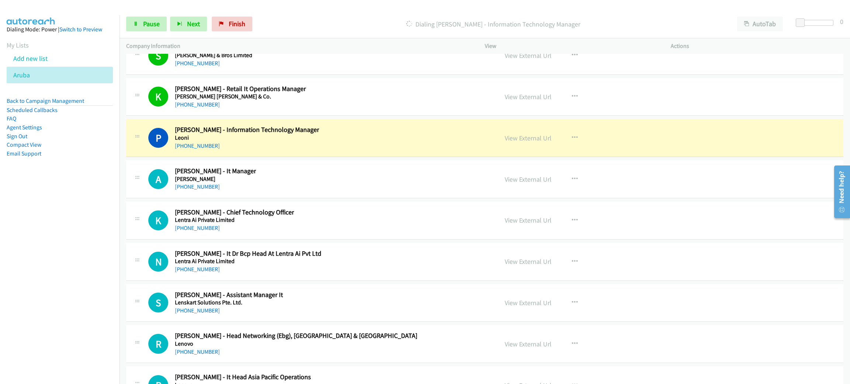
scroll to position [9292, 0]
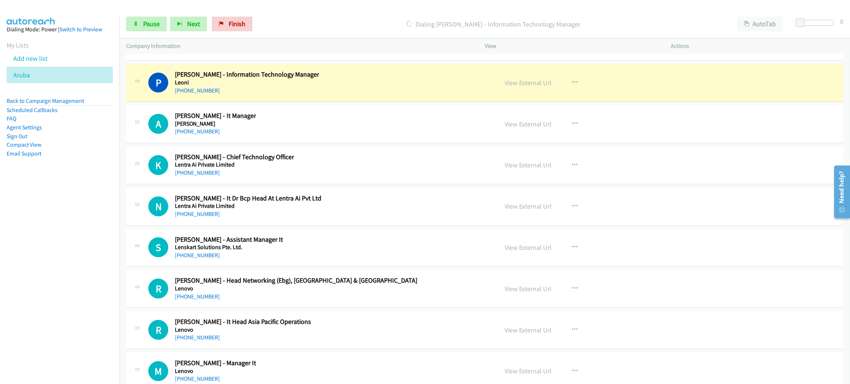
click at [364, 95] on div "P Callback Scheduled [PERSON_NAME] - Information Technology Manager [PERSON_NAM…" at bounding box center [319, 82] width 343 height 24
click at [514, 87] on link "View External Url" at bounding box center [527, 83] width 47 height 8
click at [148, 28] on span "Pause" at bounding box center [151, 24] width 17 height 8
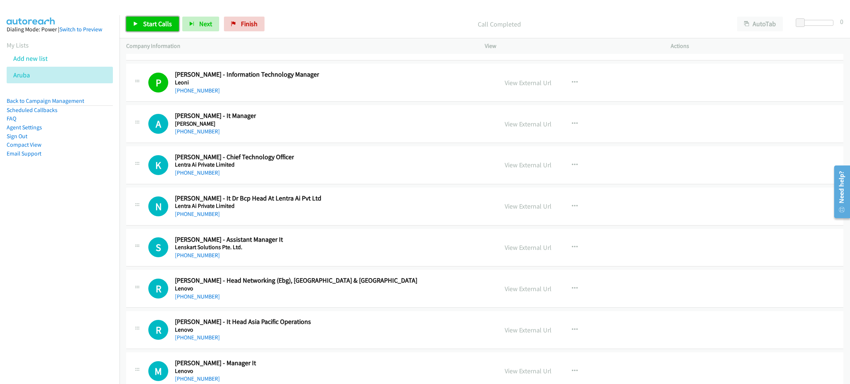
click at [164, 18] on link "Start Calls" at bounding box center [152, 24] width 53 height 15
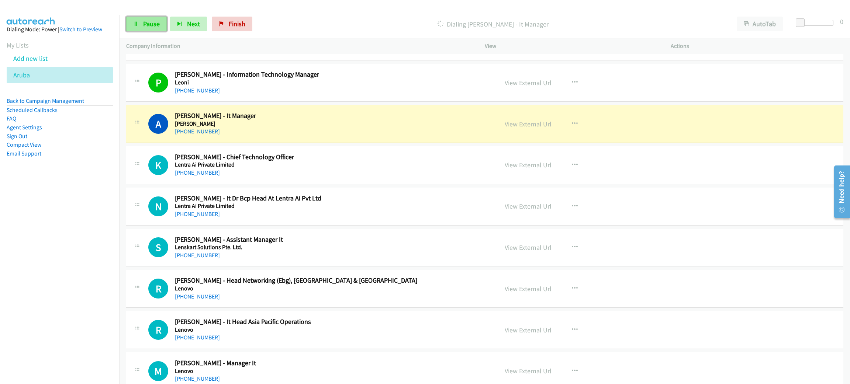
click at [150, 24] on span "Pause" at bounding box center [151, 24] width 17 height 8
click at [532, 128] on link "View External Url" at bounding box center [527, 124] width 47 height 8
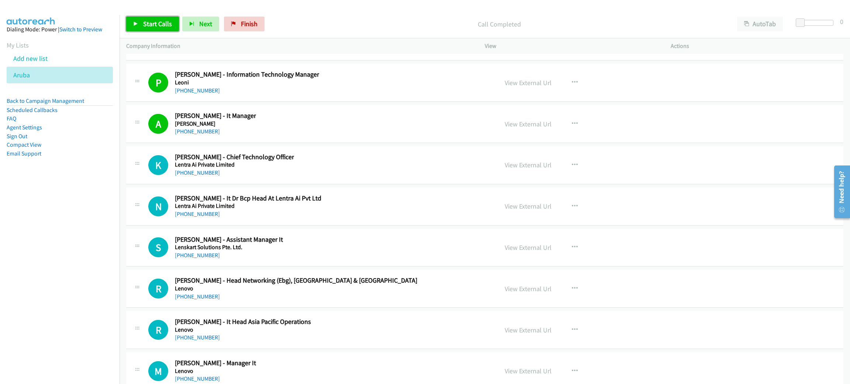
click at [148, 25] on span "Start Calls" at bounding box center [157, 24] width 29 height 8
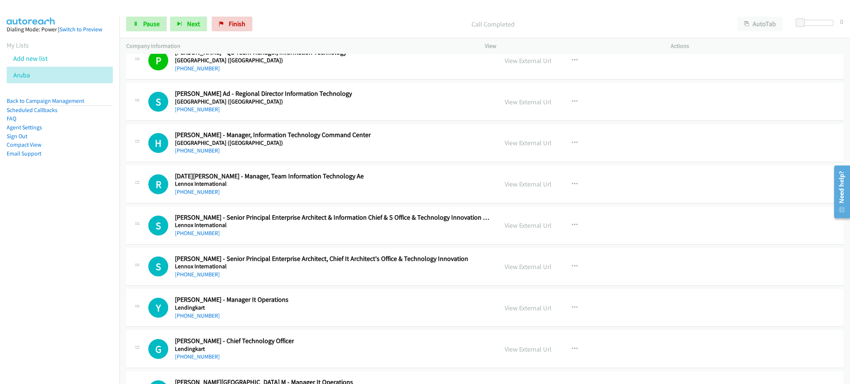
scroll to position [9735, 0]
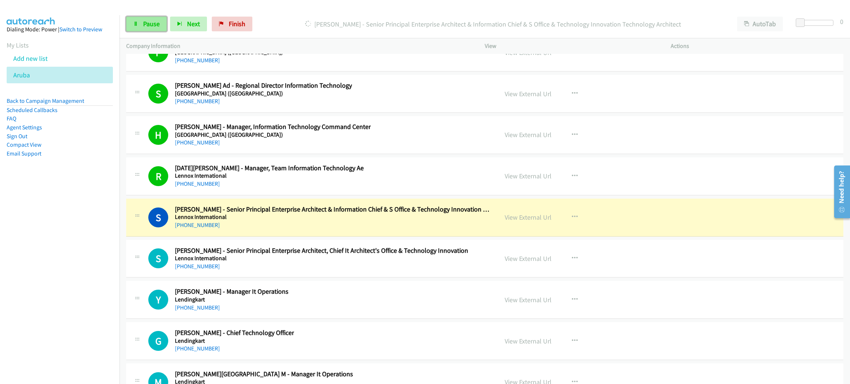
click at [152, 25] on span "Pause" at bounding box center [151, 24] width 17 height 8
